Goal: Information Seeking & Learning: Find specific fact

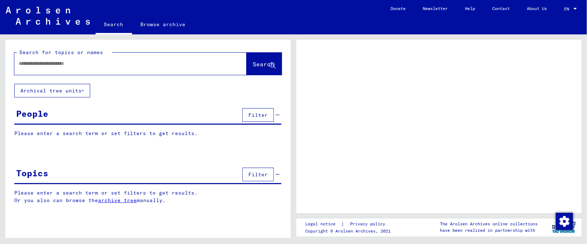
click at [77, 63] on input "text" at bounding box center [124, 64] width 211 height 8
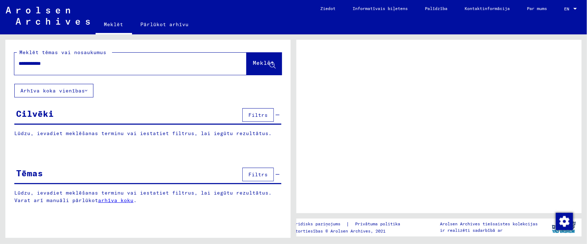
type input "**********"
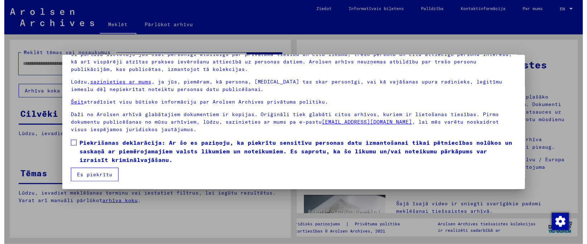
scroll to position [60, 0]
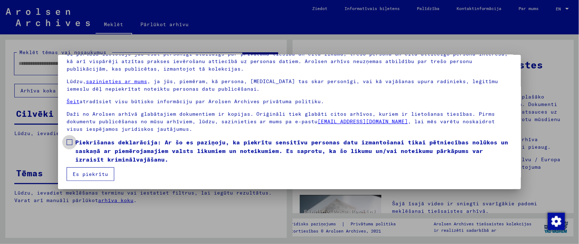
click at [67, 141] on span at bounding box center [70, 142] width 6 height 6
click at [77, 172] on font "Es piekrītu" at bounding box center [90, 174] width 35 height 6
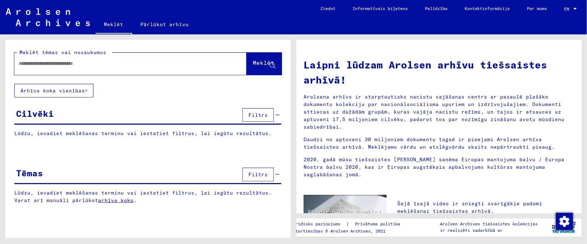
click at [55, 69] on div at bounding box center [119, 64] width 211 height 16
click at [60, 62] on input "text" at bounding box center [122, 64] width 207 height 8
type input "**********"
click at [252, 58] on button "Meklēt" at bounding box center [264, 64] width 35 height 22
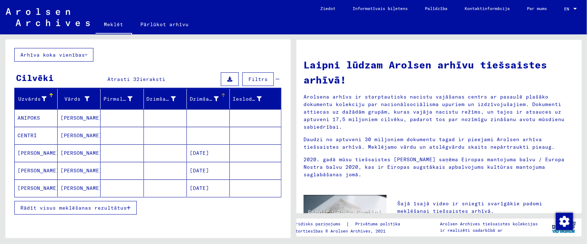
scroll to position [54, 0]
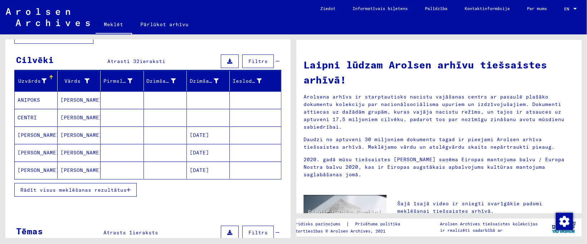
click at [206, 132] on font "[DATE]" at bounding box center [199, 135] width 19 height 6
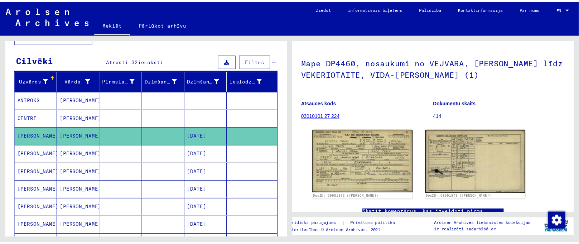
scroll to position [54, 0]
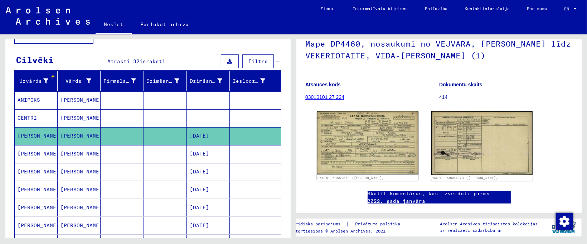
click at [366, 128] on img at bounding box center [368, 142] width 102 height 63
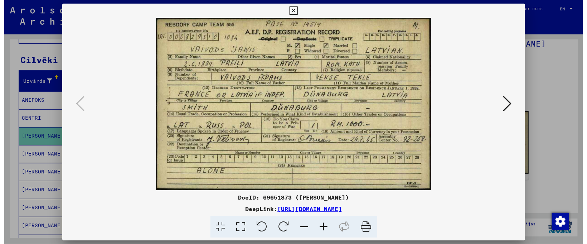
scroll to position [0, 0]
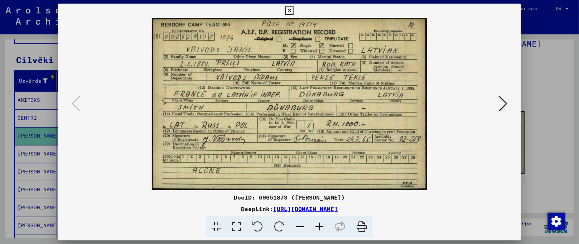
click at [510, 103] on button at bounding box center [503, 104] width 13 height 20
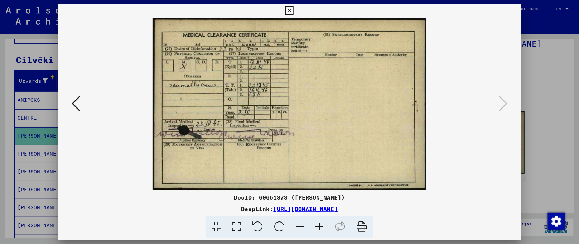
click at [287, 8] on icon at bounding box center [289, 10] width 8 height 9
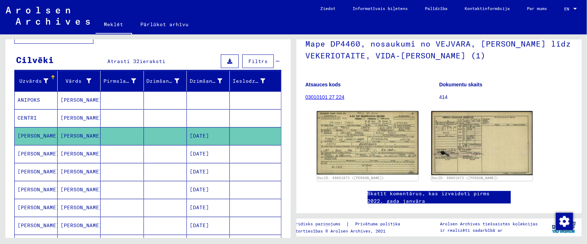
click at [209, 158] on font "[DATE]" at bounding box center [199, 154] width 19 height 8
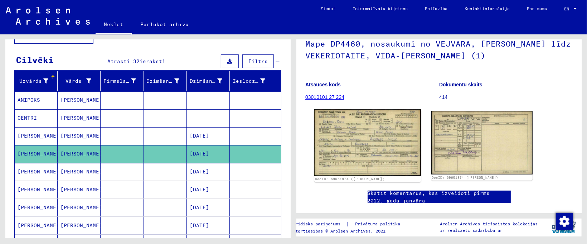
click at [331, 172] on img at bounding box center [368, 142] width 107 height 67
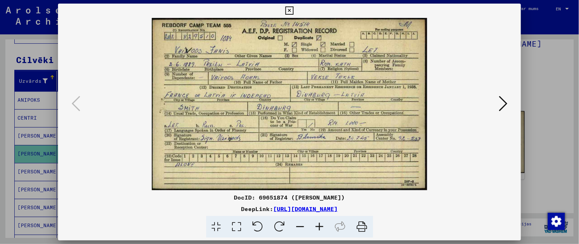
click at [288, 10] on icon at bounding box center [289, 10] width 8 height 9
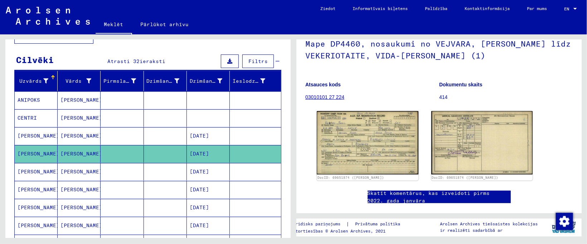
click at [191, 225] on font "[DATE]" at bounding box center [199, 225] width 19 height 6
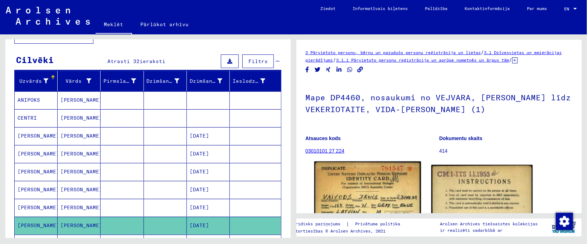
scroll to position [54, 0]
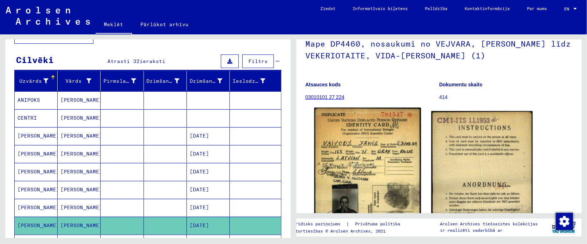
click at [360, 163] on img at bounding box center [368, 176] width 107 height 136
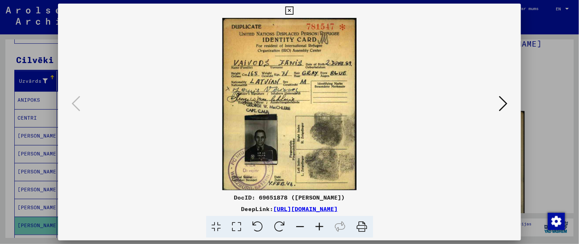
click at [502, 100] on icon at bounding box center [503, 103] width 9 height 17
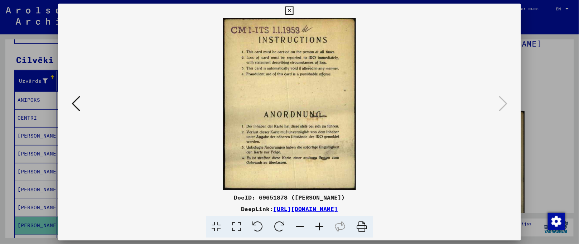
click at [286, 10] on icon at bounding box center [289, 10] width 8 height 9
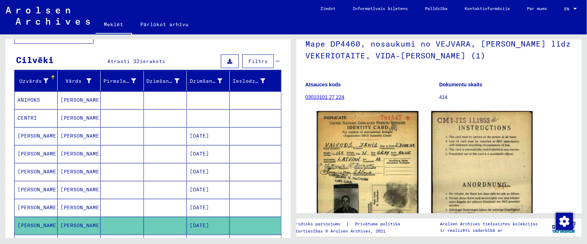
click at [190, 157] on font "[DATE]" at bounding box center [199, 153] width 19 height 6
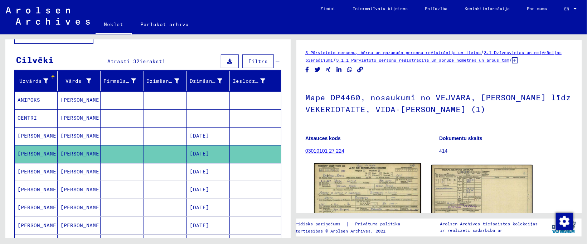
click at [352, 193] on img at bounding box center [368, 196] width 107 height 67
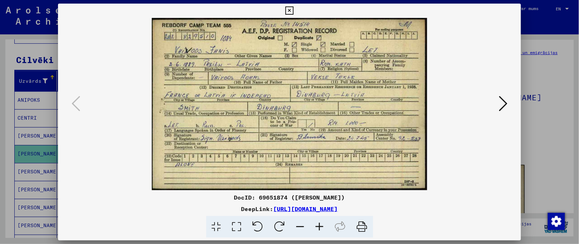
click at [235, 224] on icon at bounding box center [237, 227] width 20 height 22
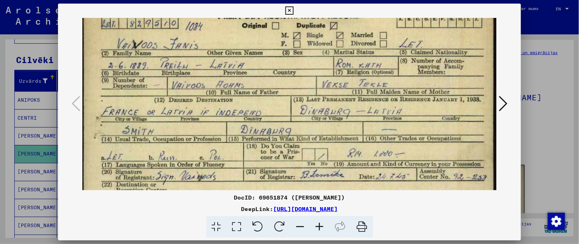
scroll to position [38, 0]
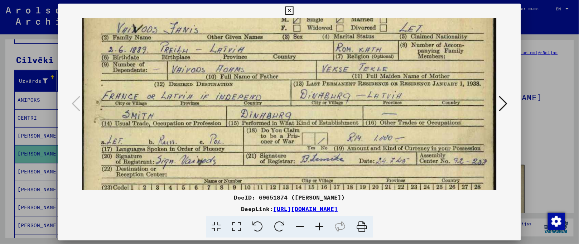
drag, startPoint x: 247, startPoint y: 157, endPoint x: 249, endPoint y: 120, distance: 36.2
click at [249, 120] on img at bounding box center [289, 109] width 415 height 259
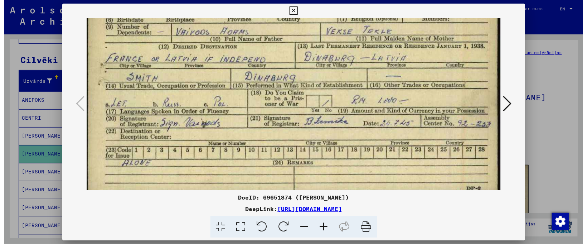
scroll to position [91, 0]
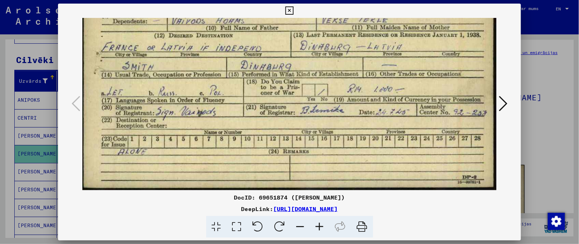
drag, startPoint x: 235, startPoint y: 143, endPoint x: 248, endPoint y: 77, distance: 67.8
click at [248, 77] on img at bounding box center [289, 60] width 415 height 259
click at [294, 10] on button at bounding box center [289, 11] width 13 height 14
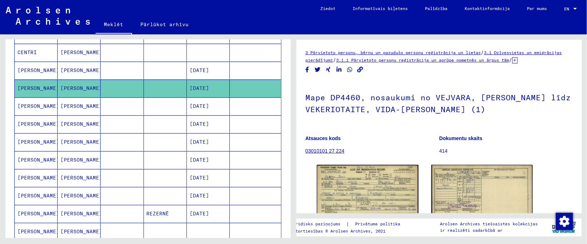
scroll to position [161, 0]
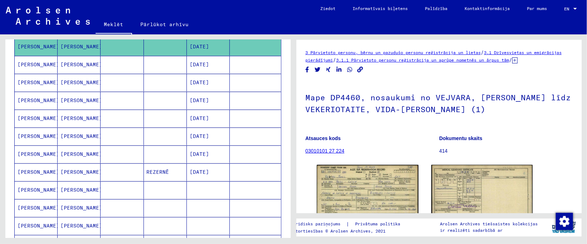
click at [70, 225] on font "[PERSON_NAME]" at bounding box center [82, 225] width 42 height 6
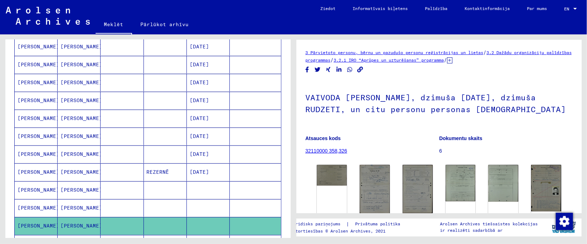
click at [72, 190] on font "[PERSON_NAME]" at bounding box center [82, 190] width 42 height 6
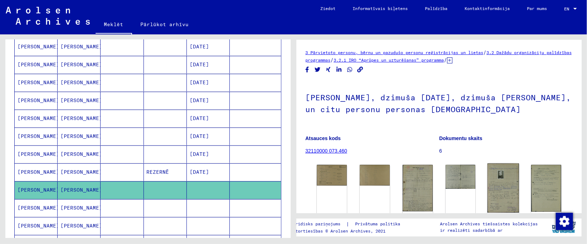
click at [491, 186] on img at bounding box center [504, 187] width 32 height 49
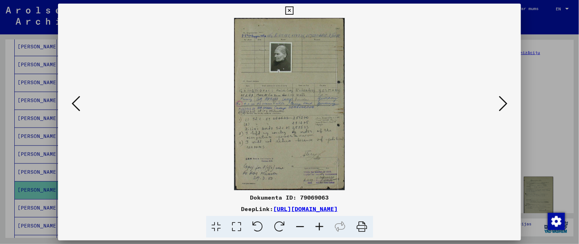
click at [235, 225] on icon at bounding box center [237, 227] width 20 height 22
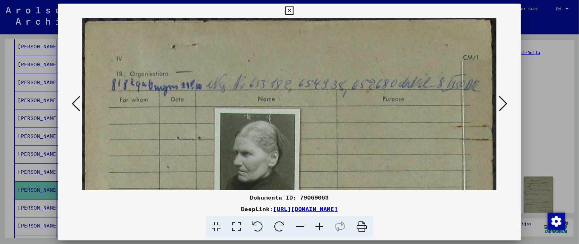
click at [72, 105] on icon at bounding box center [76, 103] width 9 height 17
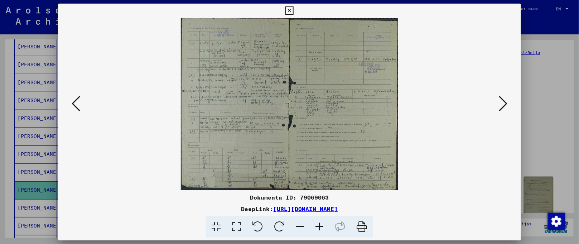
click at [72, 105] on icon at bounding box center [76, 103] width 9 height 17
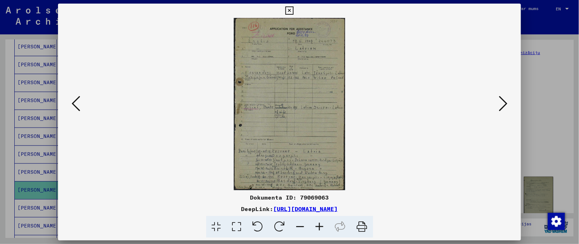
click at [237, 225] on icon at bounding box center [237, 227] width 20 height 22
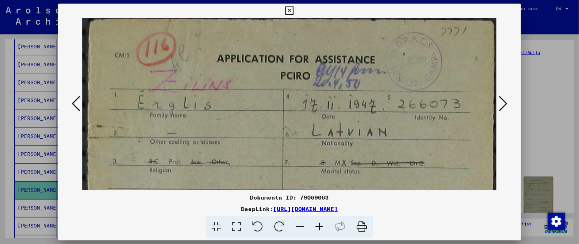
click at [291, 11] on icon at bounding box center [289, 10] width 8 height 9
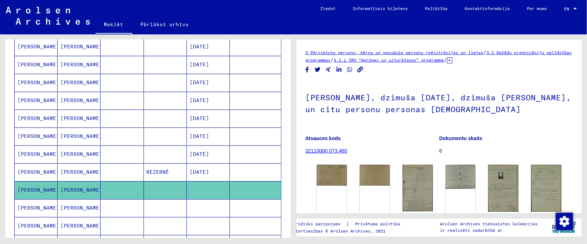
click at [89, 229] on mat-cell "[PERSON_NAME]" at bounding box center [79, 226] width 43 height 18
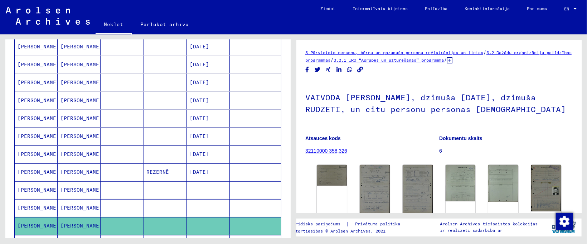
click at [83, 194] on mat-cell "[PERSON_NAME]" at bounding box center [79, 190] width 43 height 18
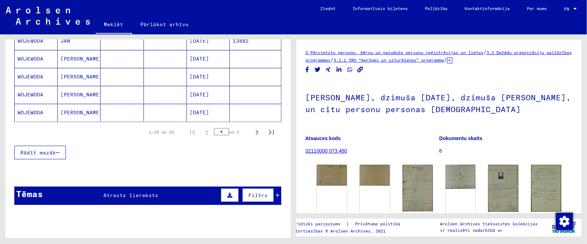
scroll to position [483, 0]
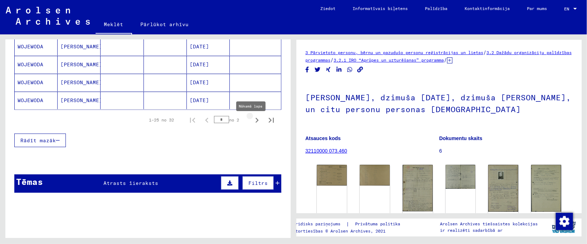
click at [252, 124] on icon "Nākamā lapa" at bounding box center [257, 120] width 10 height 10
type input "*"
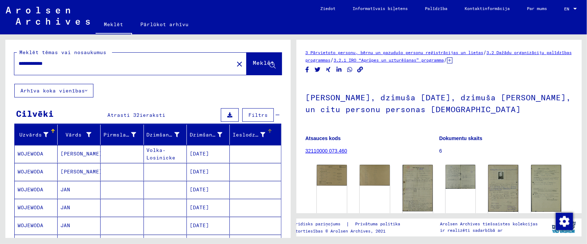
scroll to position [54, 0]
